Goal: Navigation & Orientation: Find specific page/section

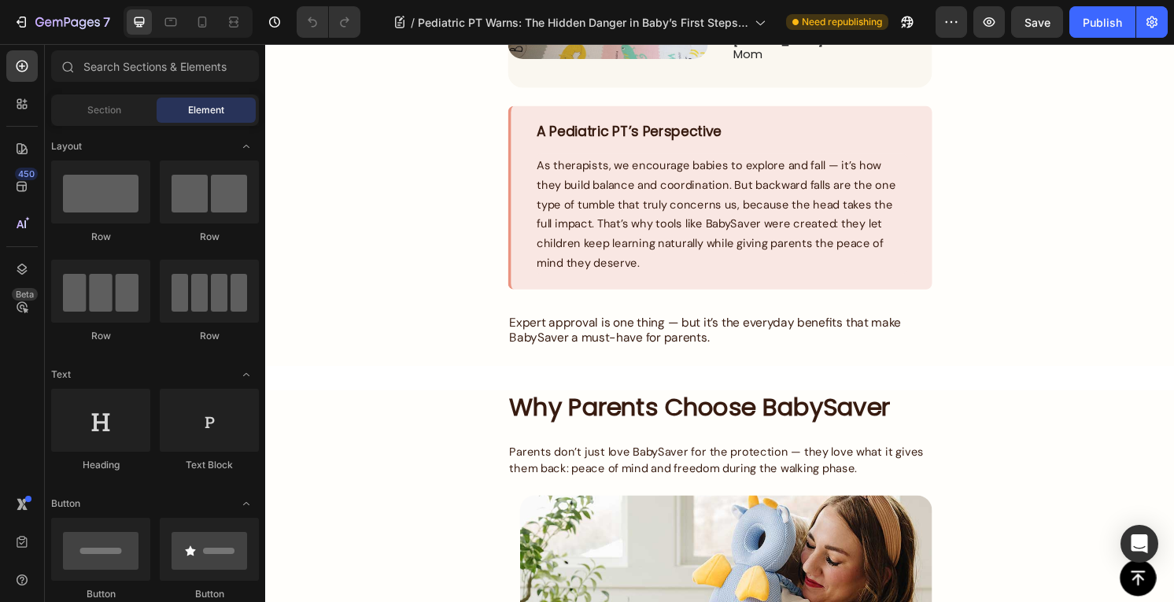
scroll to position [3804, 0]
click at [708, 163] on span "As therapists, we encourage babies to explore and fall — it’s how they build ba…" at bounding box center [733, 221] width 373 height 117
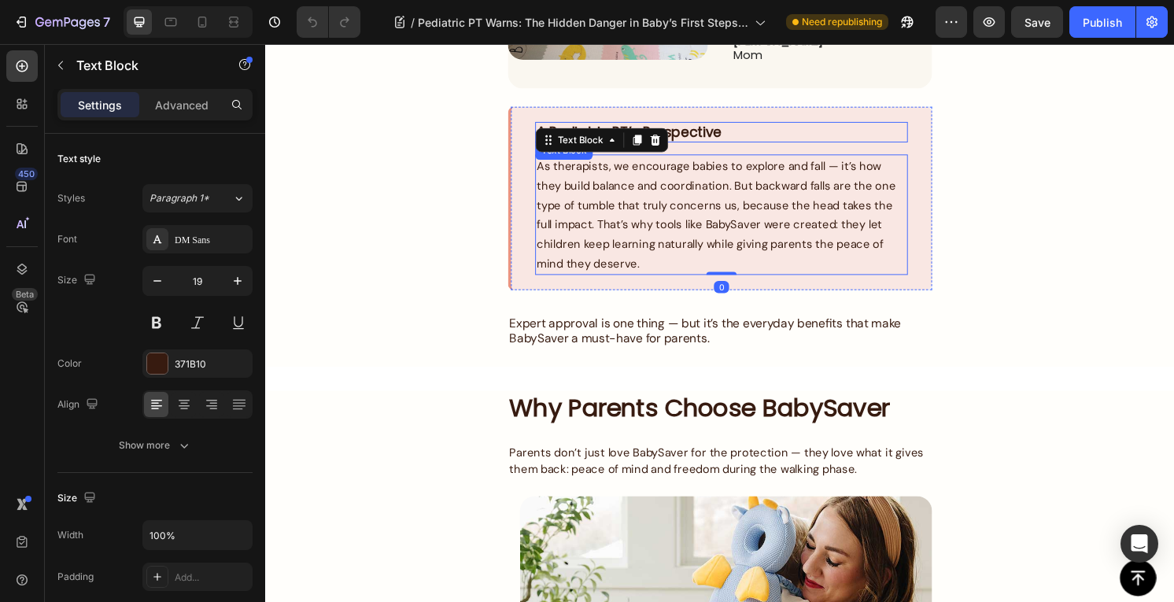
click at [701, 126] on strong "A Pediatric PT’s Perspective" at bounding box center [643, 136] width 192 height 20
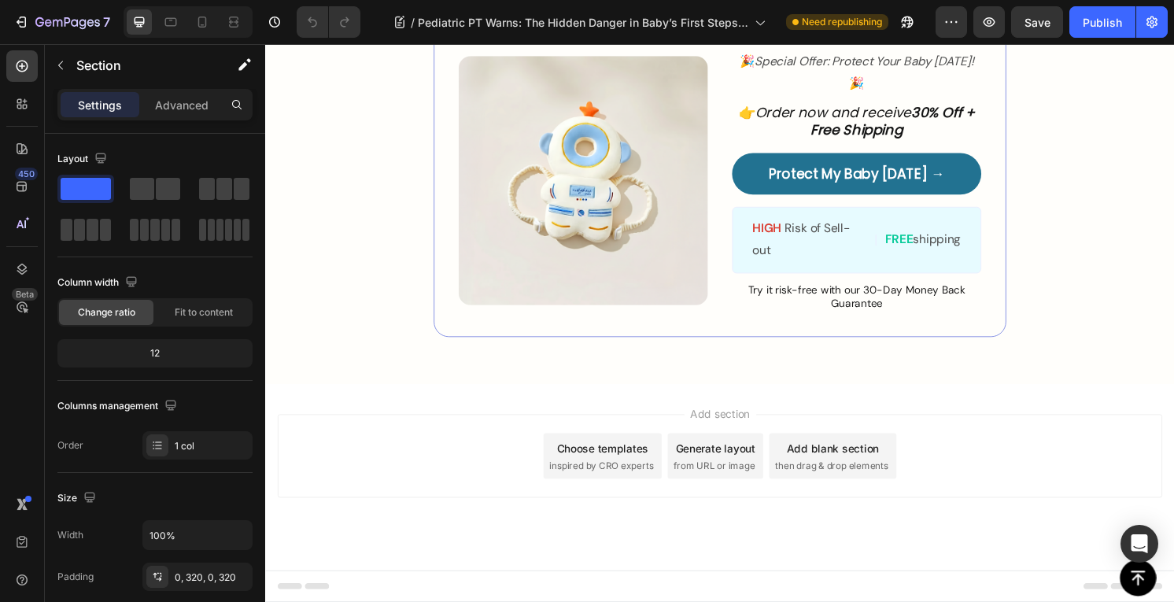
scroll to position [6350, 0]
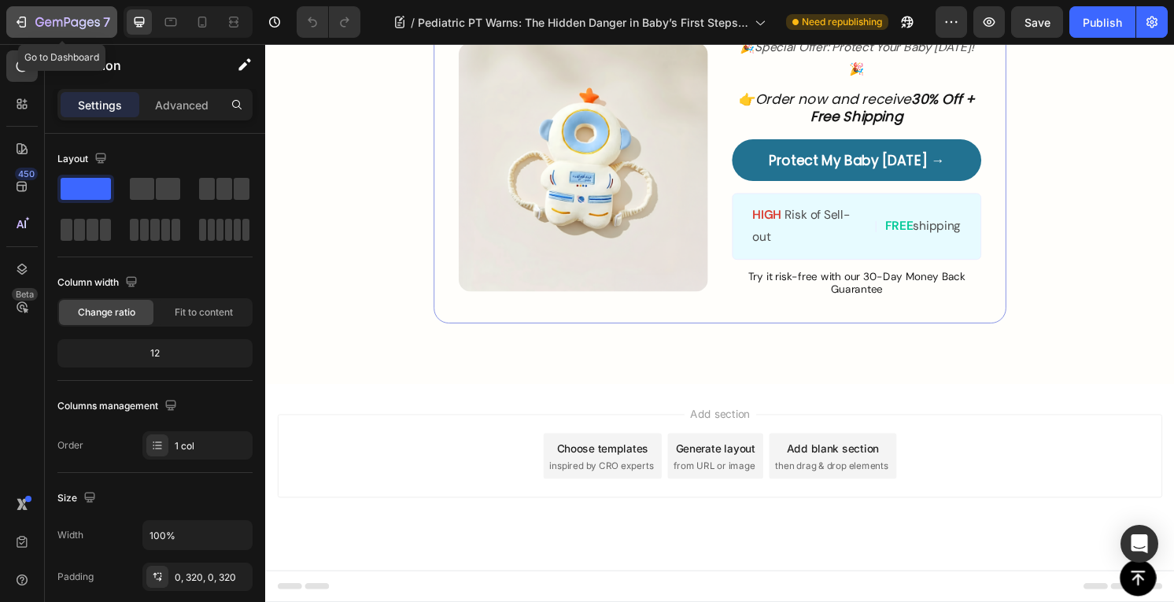
click at [36, 15] on div "7" at bounding box center [72, 22] width 75 height 19
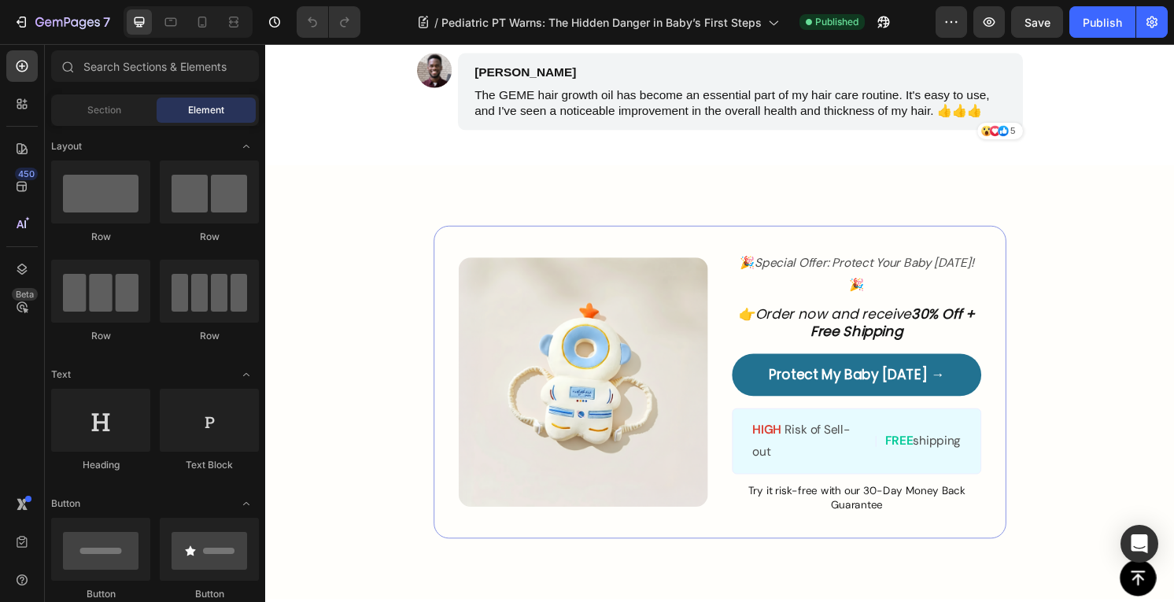
scroll to position [5856, 0]
click at [198, 30] on div at bounding box center [202, 21] width 25 height 25
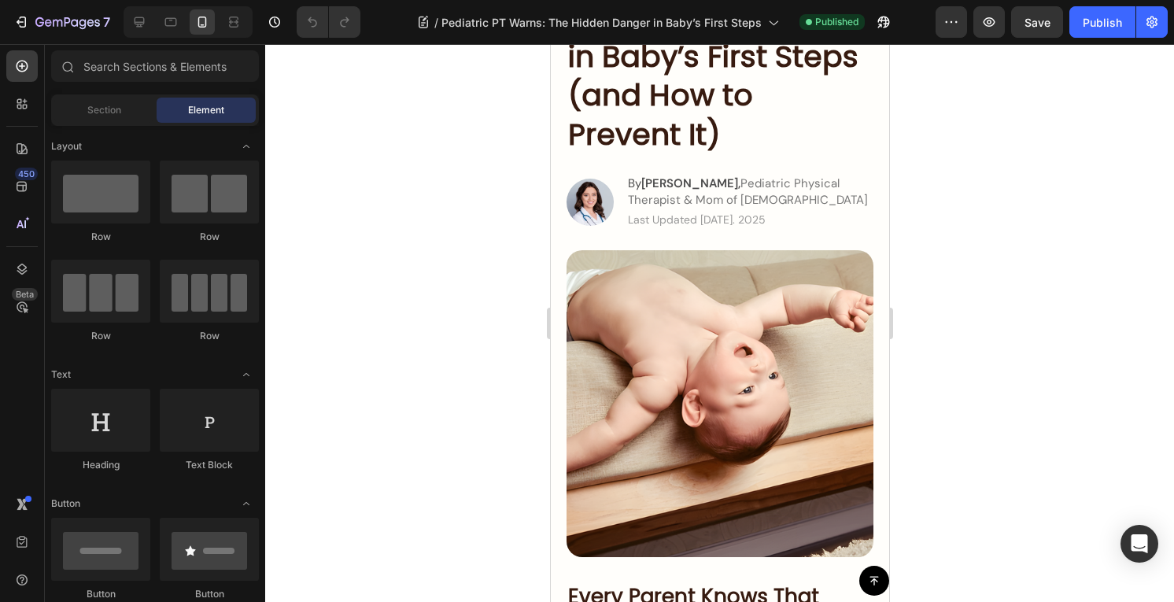
scroll to position [161, 0]
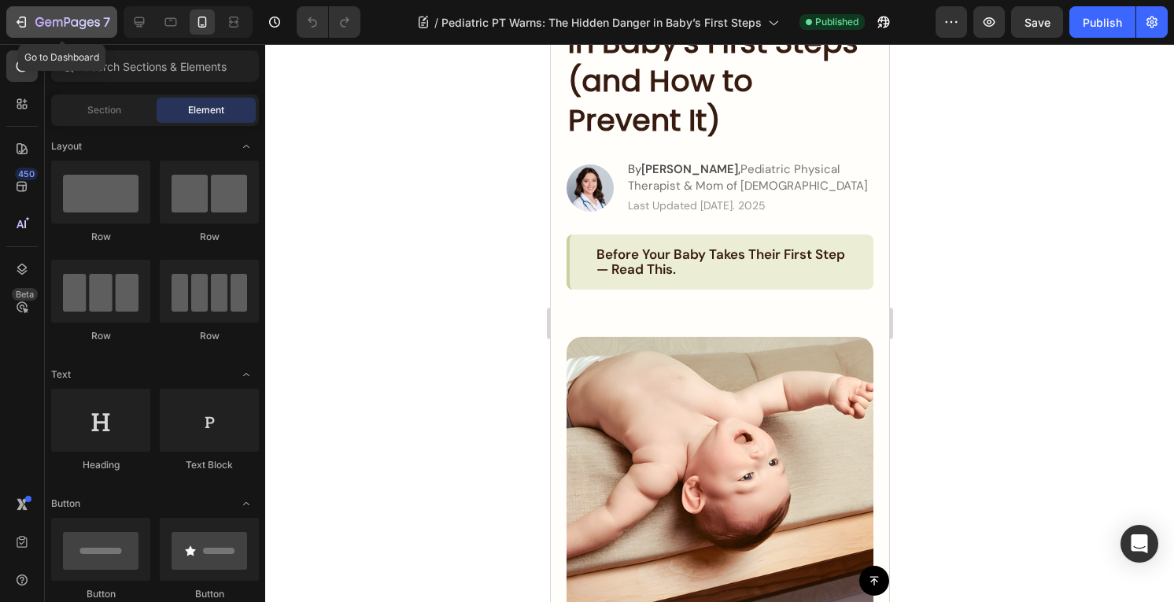
click at [74, 17] on icon "button" at bounding box center [67, 23] width 65 height 13
